Goal: Task Accomplishment & Management: Use online tool/utility

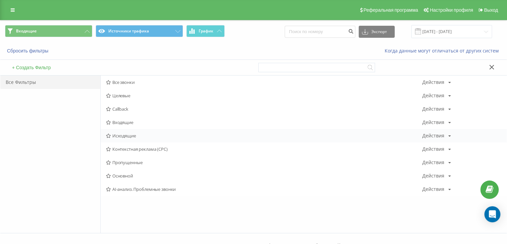
click at [134, 134] on span "Исходящие" at bounding box center [264, 135] width 317 height 5
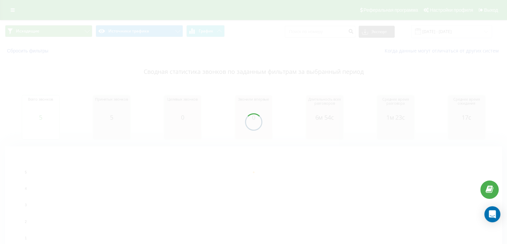
click at [72, 31] on div at bounding box center [253, 122] width 507 height 244
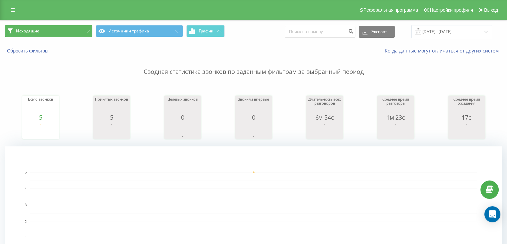
click at [53, 26] on button "Исходящие" at bounding box center [48, 31] width 87 height 12
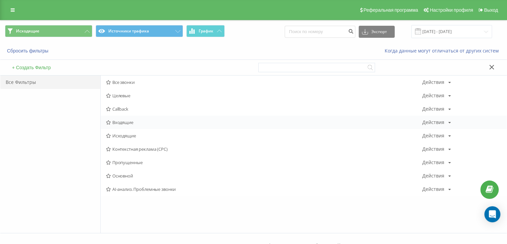
click at [114, 120] on span "Входящие" at bounding box center [264, 122] width 317 height 5
